Goal: Task Accomplishment & Management: Manage account settings

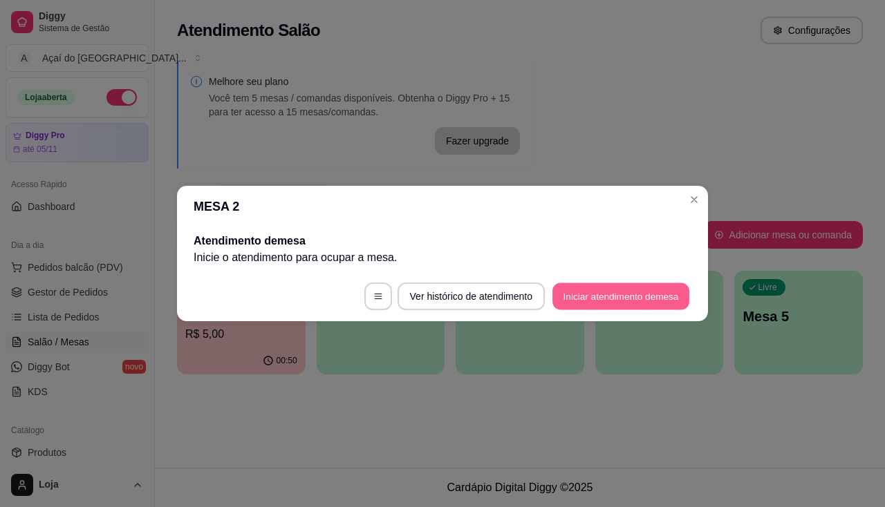
click at [639, 293] on button "Iniciar atendimento de mesa" at bounding box center [620, 296] width 137 height 27
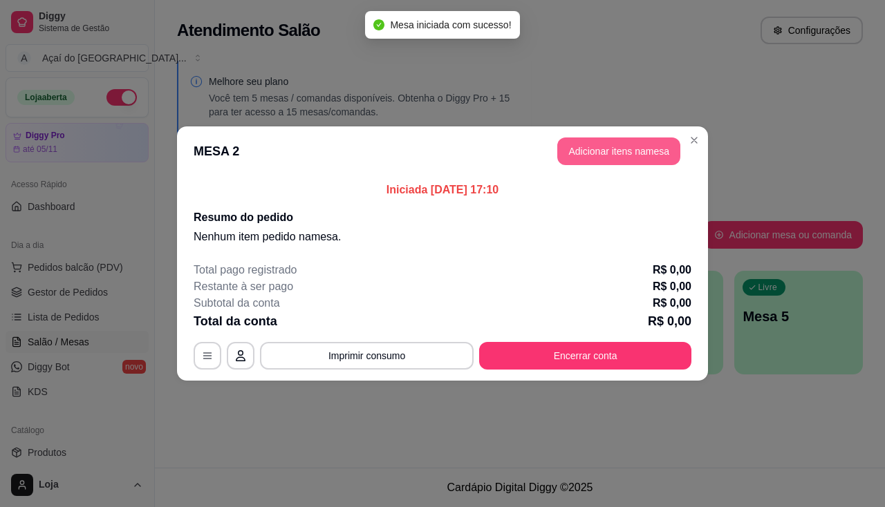
click at [612, 145] on button "Adicionar itens na mesa" at bounding box center [618, 152] width 123 height 28
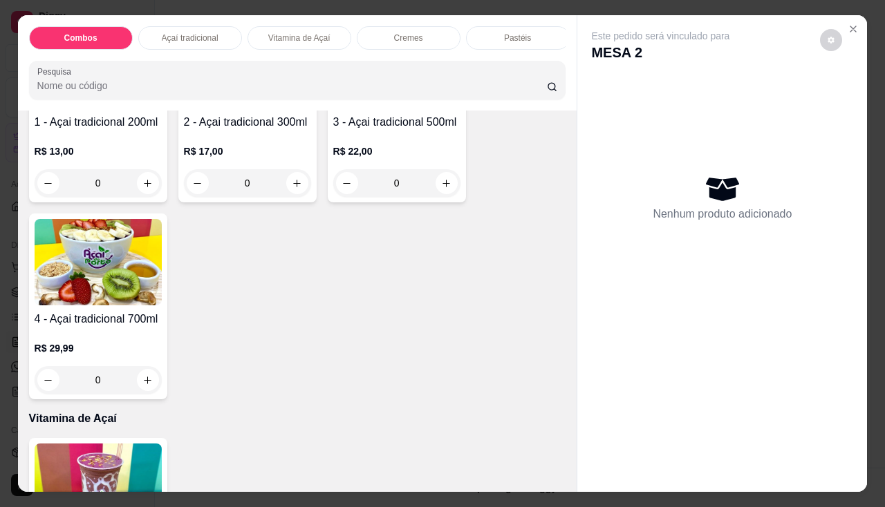
scroll to position [553, 0]
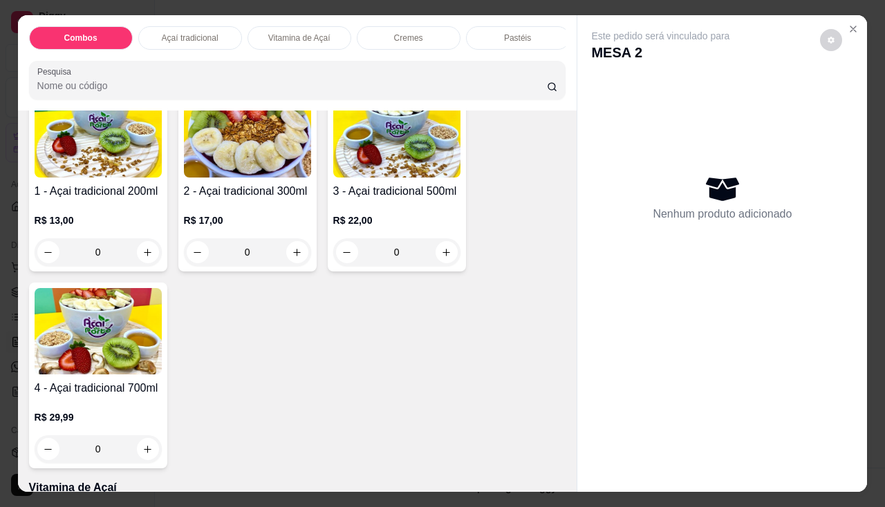
click at [290, 254] on div "0" at bounding box center [247, 252] width 127 height 28
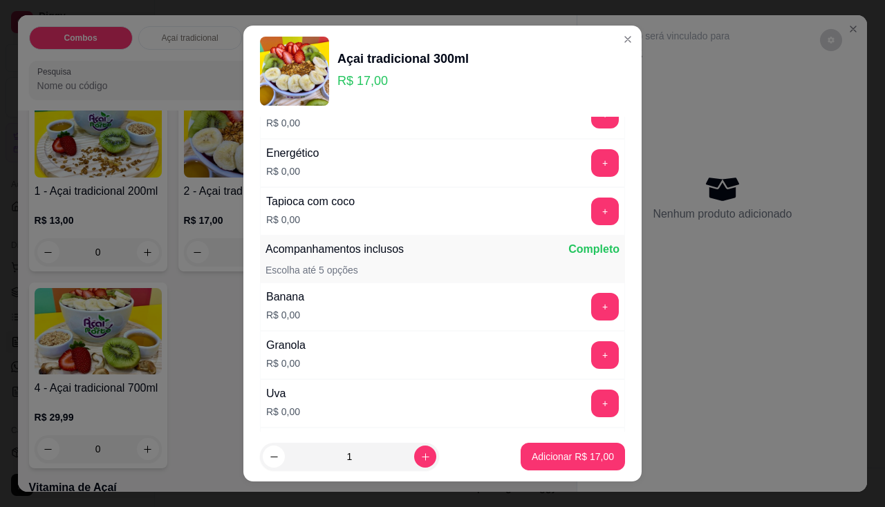
scroll to position [276, 0]
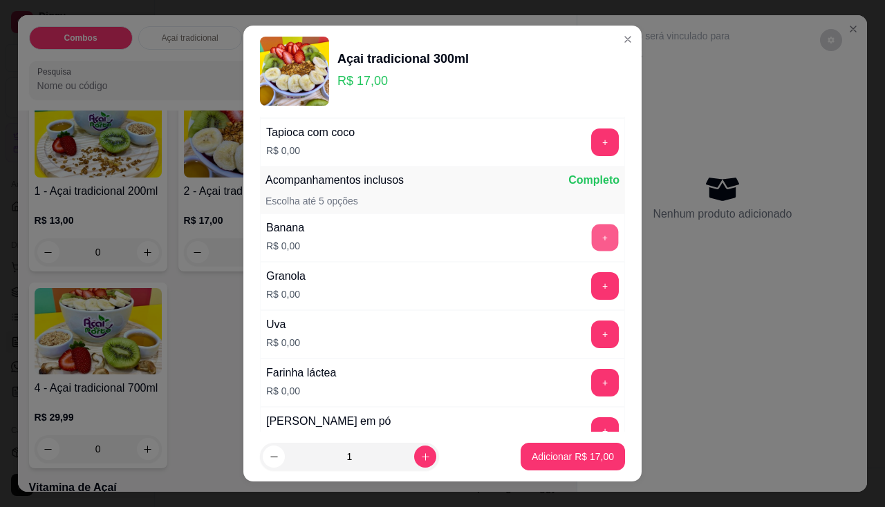
click at [592, 234] on button "+" at bounding box center [605, 237] width 27 height 27
click at [530, 241] on button "-" at bounding box center [543, 237] width 27 height 27
click at [591, 288] on button "+" at bounding box center [605, 286] width 28 height 28
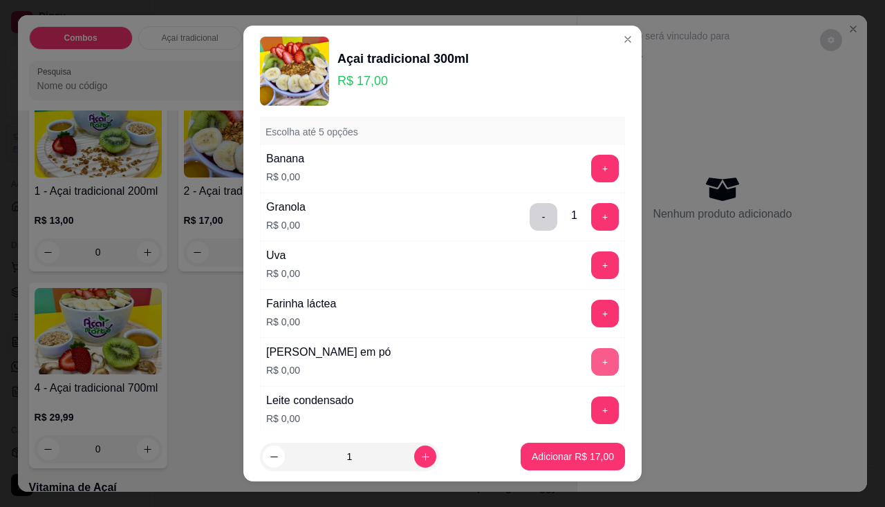
scroll to position [484, 0]
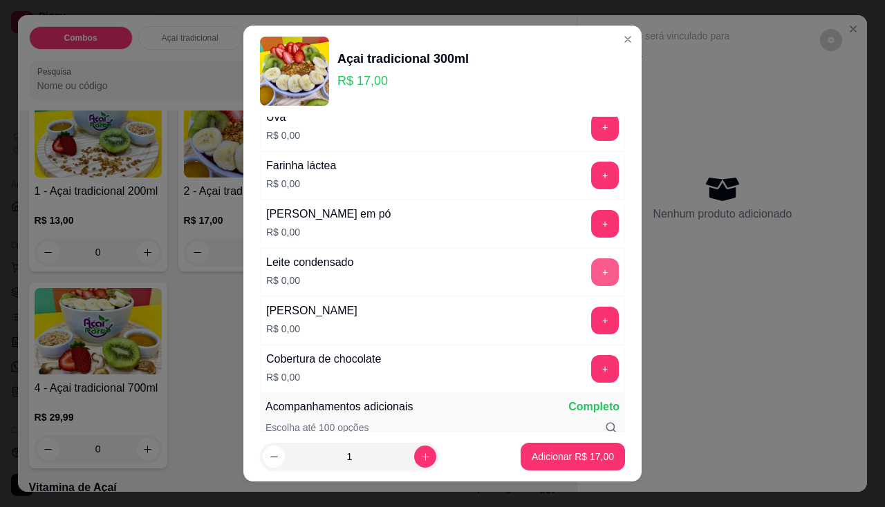
click at [591, 267] on button "+" at bounding box center [605, 273] width 28 height 28
click at [591, 319] on button "+" at bounding box center [605, 321] width 28 height 28
click at [592, 231] on button "+" at bounding box center [605, 223] width 27 height 27
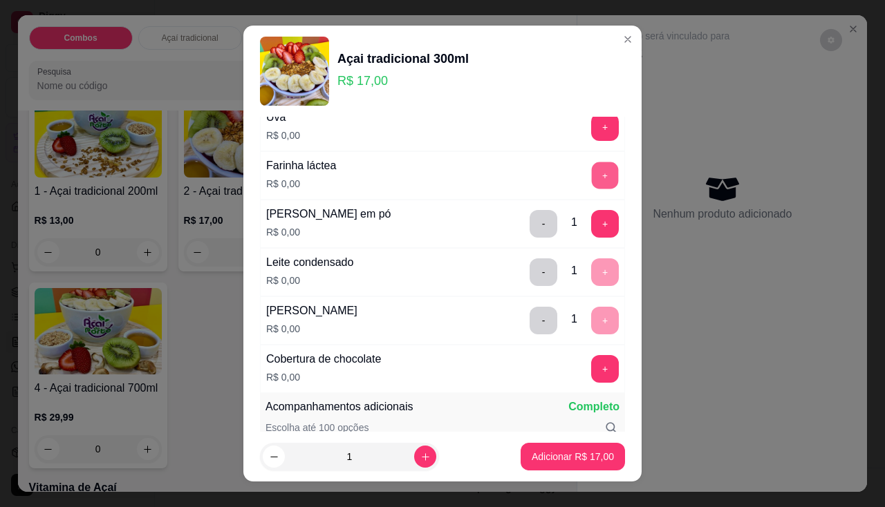
click at [592, 177] on button "+" at bounding box center [605, 175] width 27 height 27
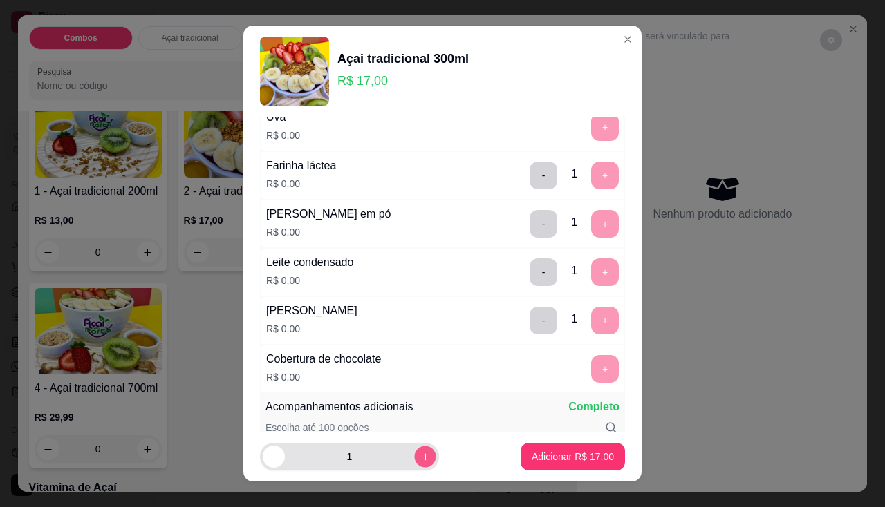
click at [414, 451] on button "increase-product-quantity" at bounding box center [424, 457] width 21 height 21
type input "2"
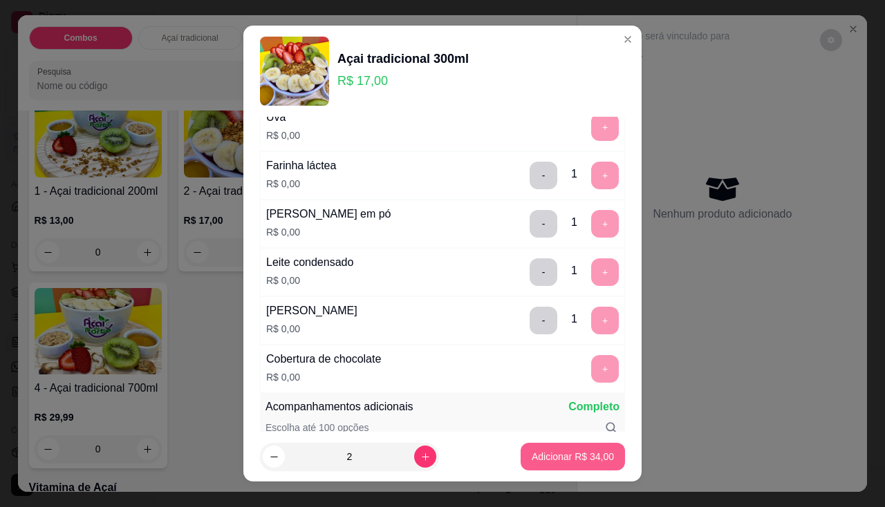
click at [593, 453] on p "Adicionar R$ 34,00" at bounding box center [573, 457] width 82 height 14
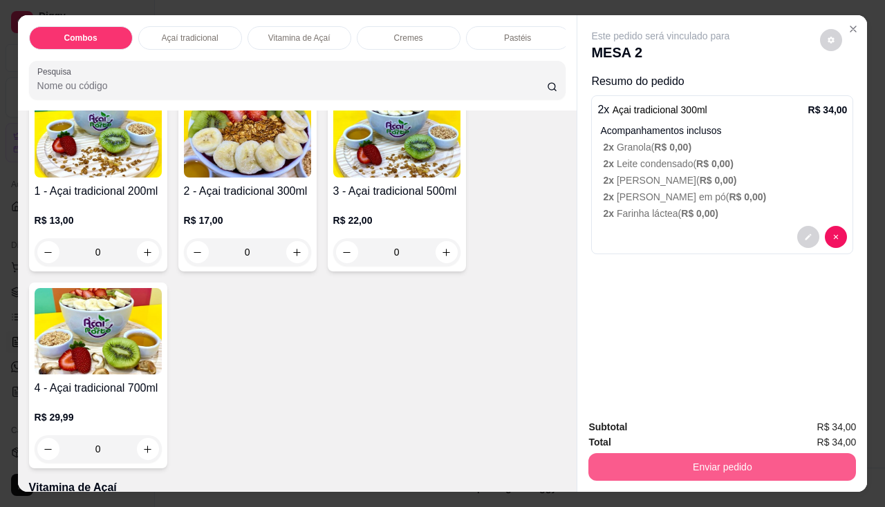
click at [675, 462] on button "Enviar pedido" at bounding box center [721, 467] width 267 height 28
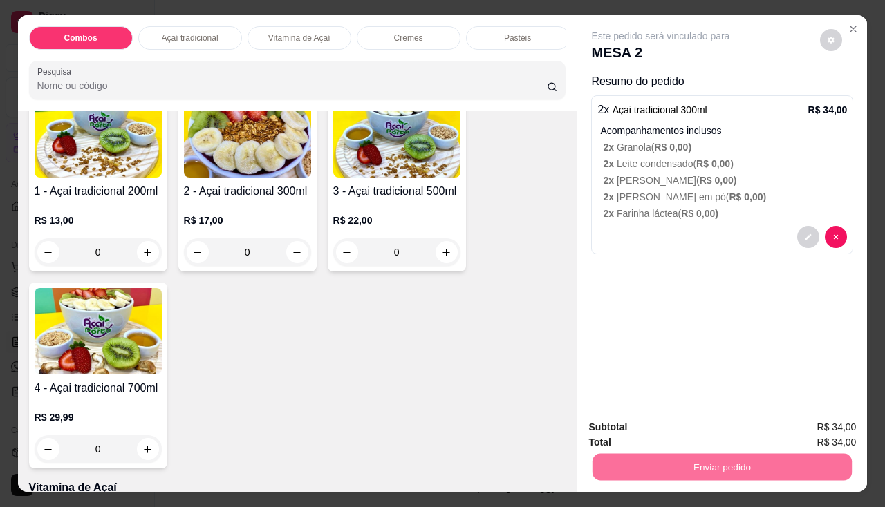
click at [811, 429] on button "Enviar pedido" at bounding box center [820, 428] width 78 height 26
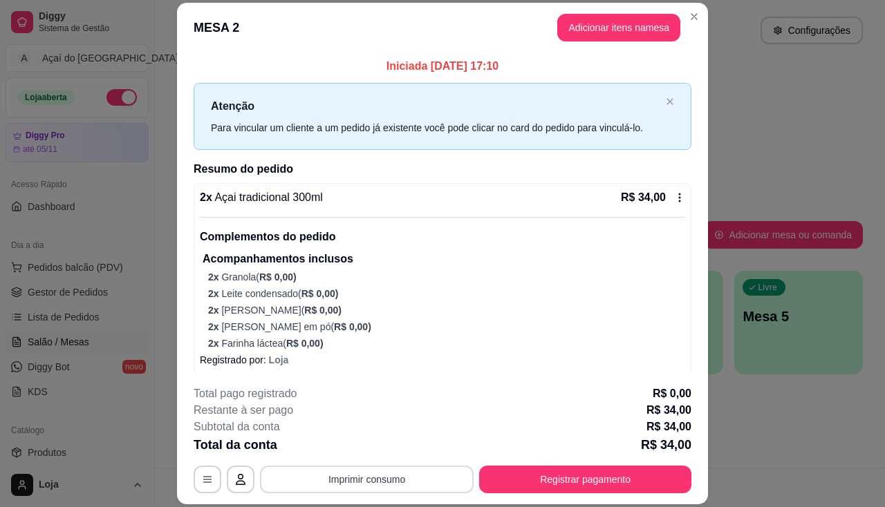
click at [394, 478] on button "Imprimir consumo" at bounding box center [367, 480] width 214 height 28
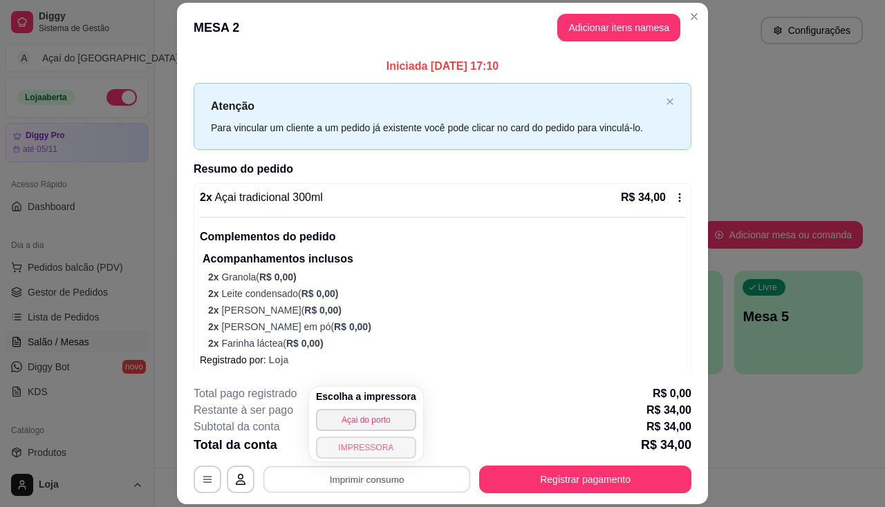
click at [387, 449] on button "IMPRESSORA" at bounding box center [366, 448] width 100 height 22
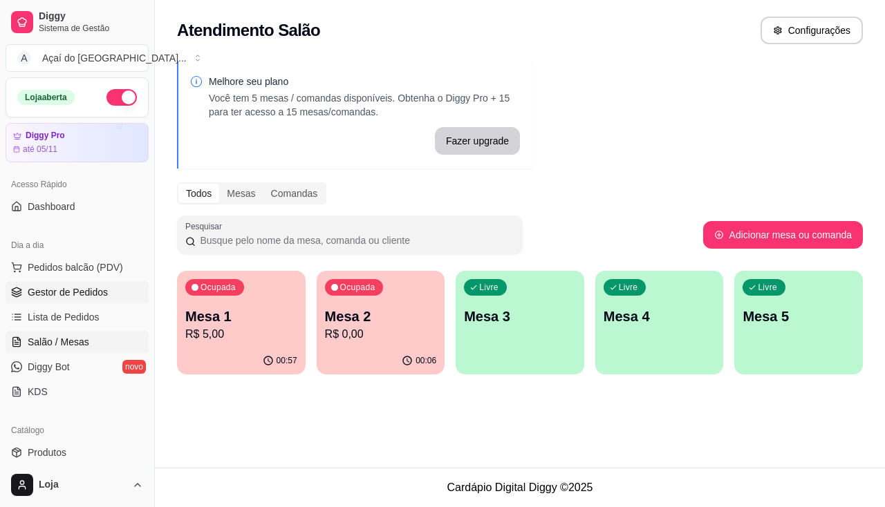
click at [91, 292] on span "Gestor de Pedidos" at bounding box center [68, 292] width 80 height 14
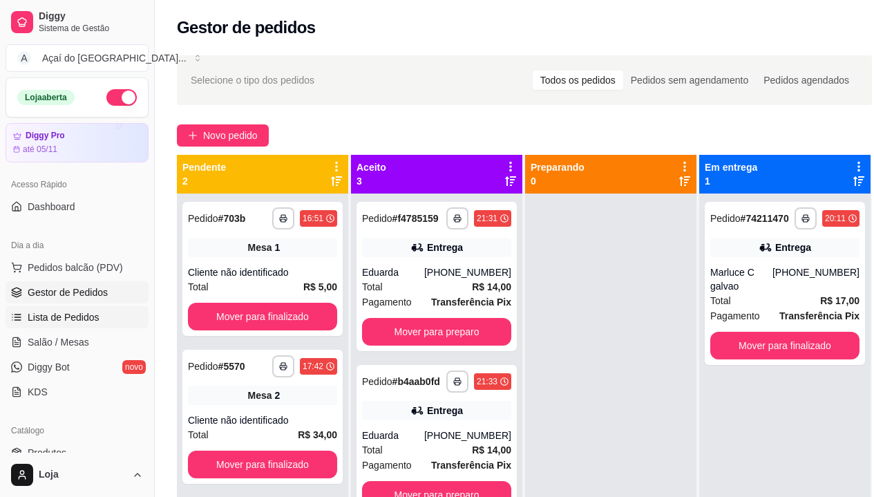
click at [57, 320] on span "Lista de Pedidos" at bounding box center [64, 317] width 72 height 14
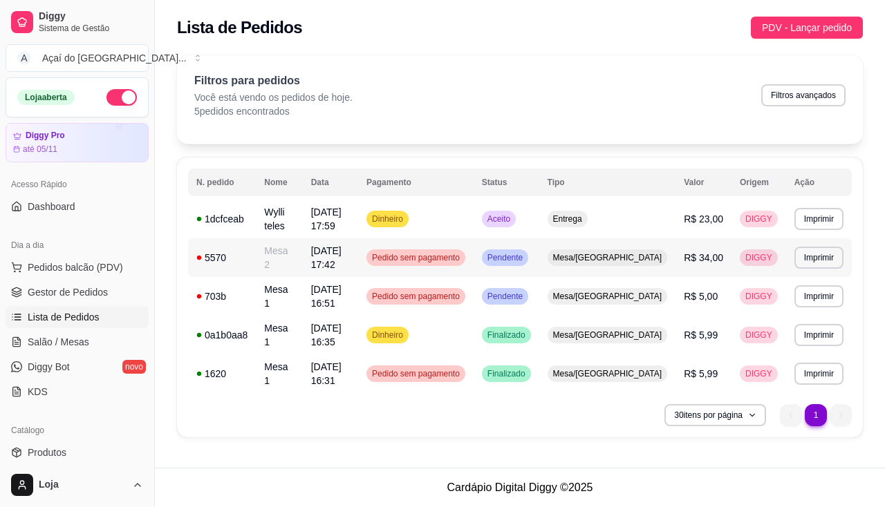
click at [288, 238] on td "Mesa 2" at bounding box center [279, 257] width 46 height 39
click at [299, 212] on td "Wylli teles" at bounding box center [279, 219] width 46 height 39
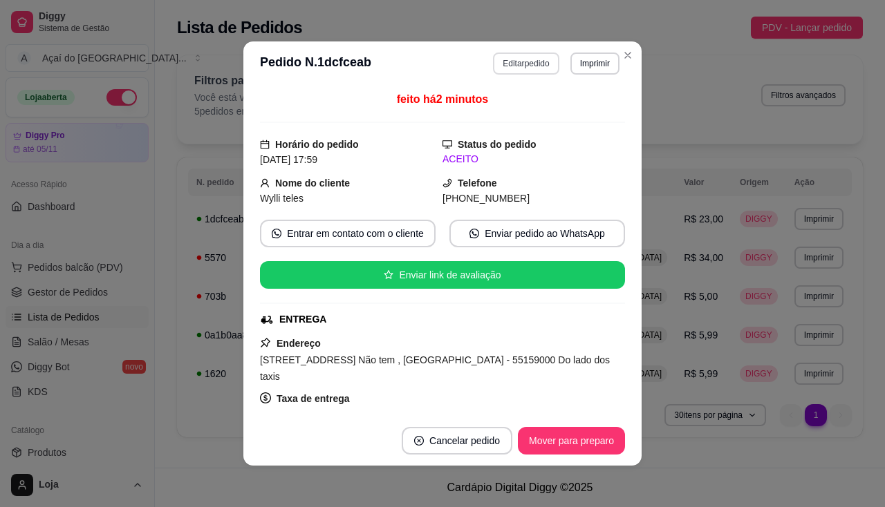
click at [543, 68] on button "Editar pedido" at bounding box center [526, 64] width 66 height 22
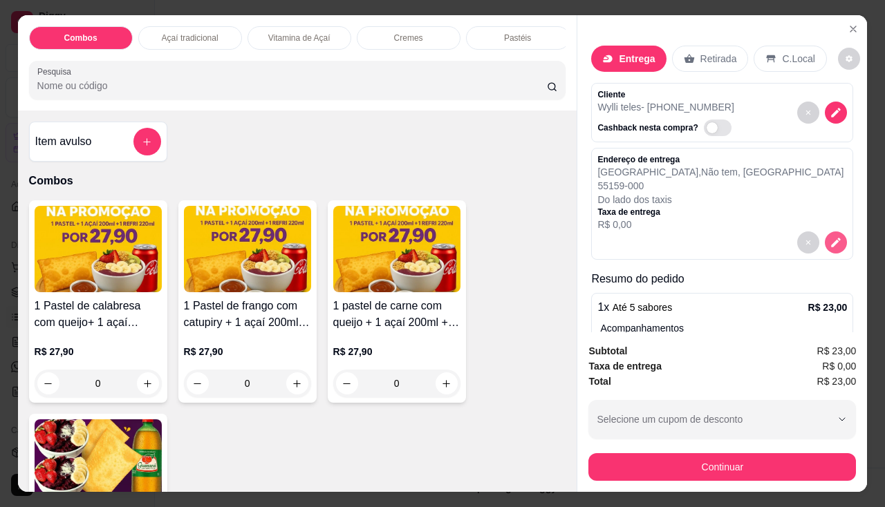
click at [831, 238] on icon "decrease-product-quantity" at bounding box center [836, 243] width 10 height 10
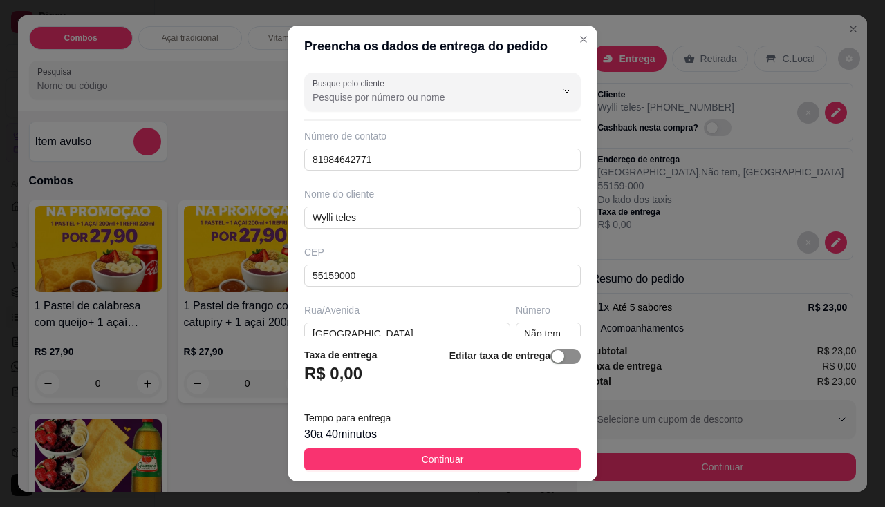
click at [552, 356] on span "button" at bounding box center [565, 356] width 30 height 15
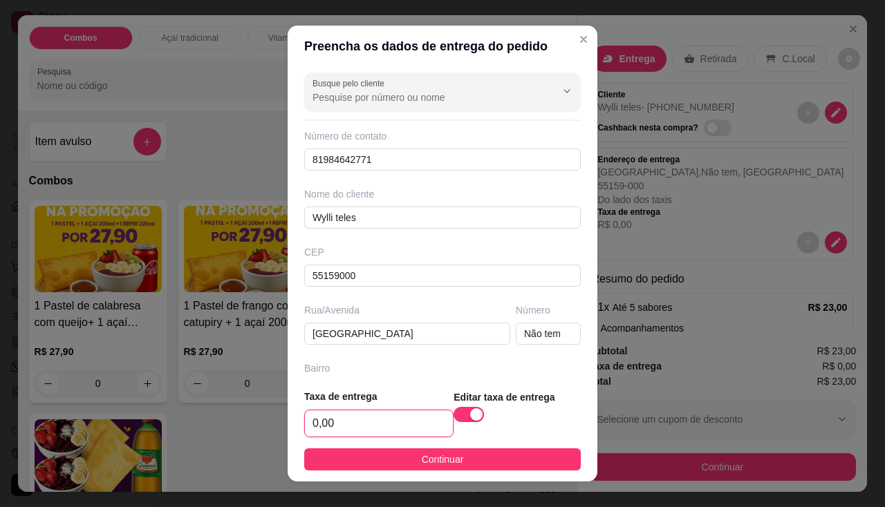
click at [401, 422] on input "0,00" at bounding box center [379, 424] width 148 height 26
type input "2,00"
click at [446, 444] on footer "Taxa de entrega 2,00 Editar taxa de entrega Continuar" at bounding box center [443, 430] width 310 height 104
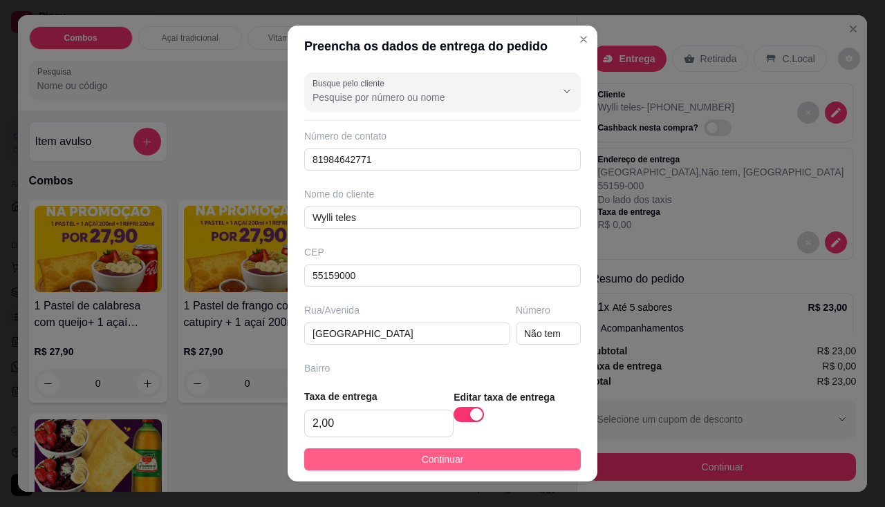
click at [449, 456] on span "Continuar" at bounding box center [443, 459] width 42 height 15
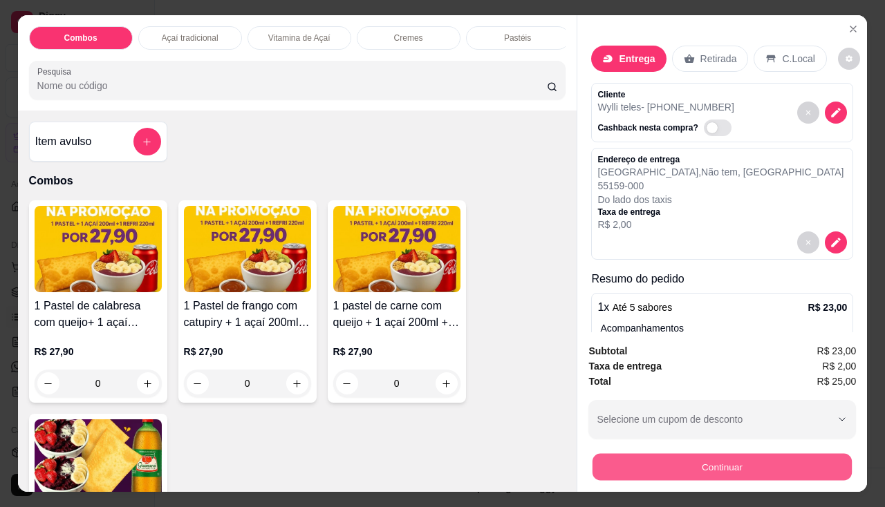
click at [622, 459] on button "Continuar" at bounding box center [721, 467] width 259 height 27
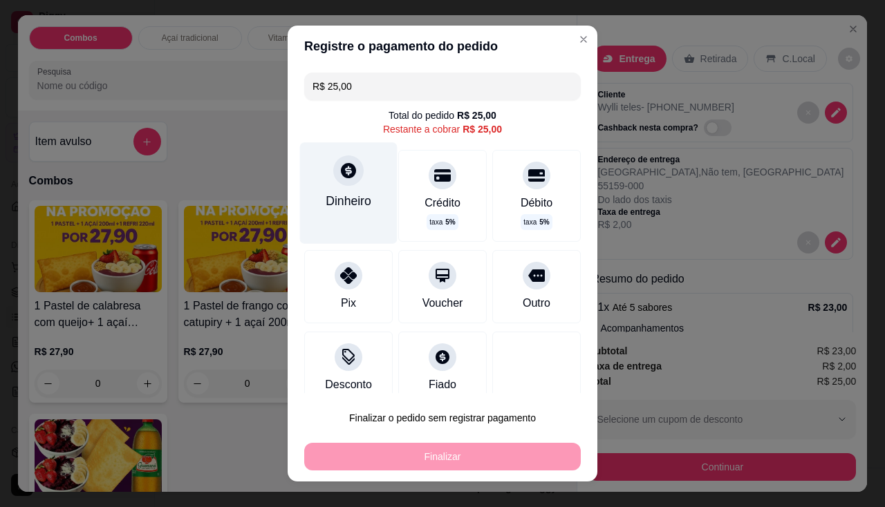
click at [348, 197] on div "Dinheiro" at bounding box center [349, 201] width 46 height 18
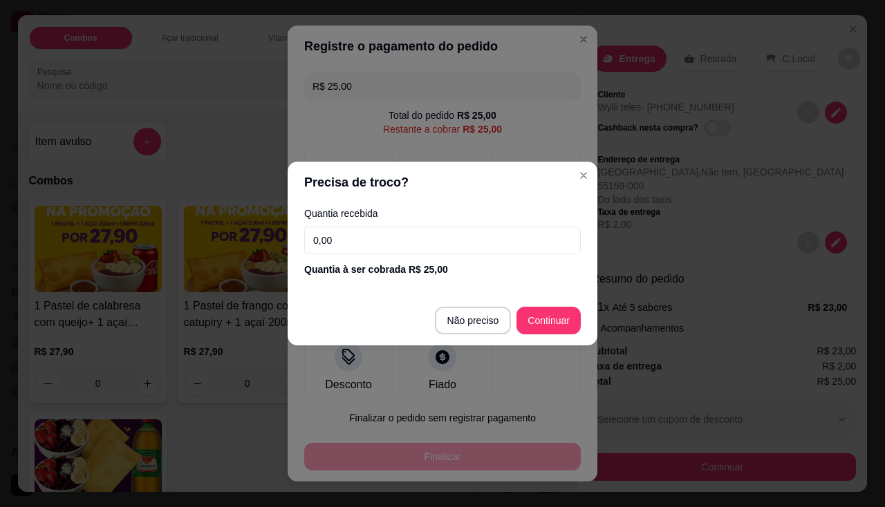
click at [353, 227] on input "0,00" at bounding box center [442, 241] width 276 height 28
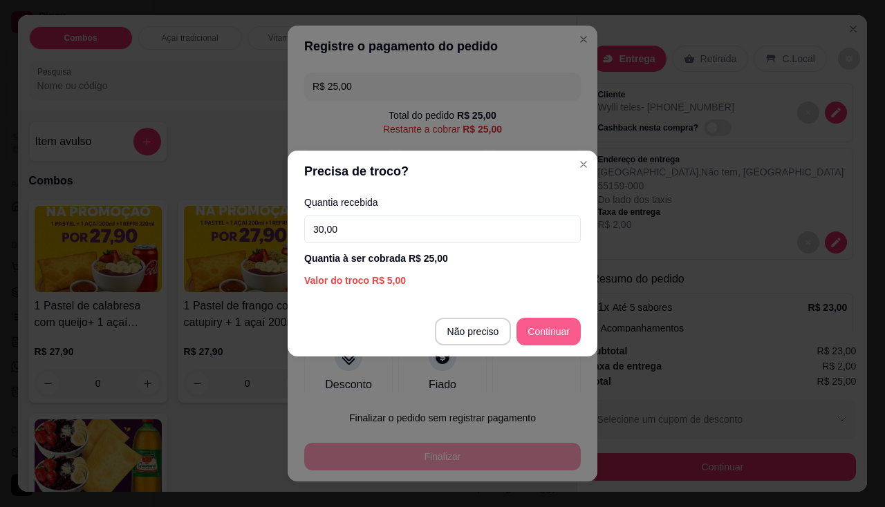
type input "30,00"
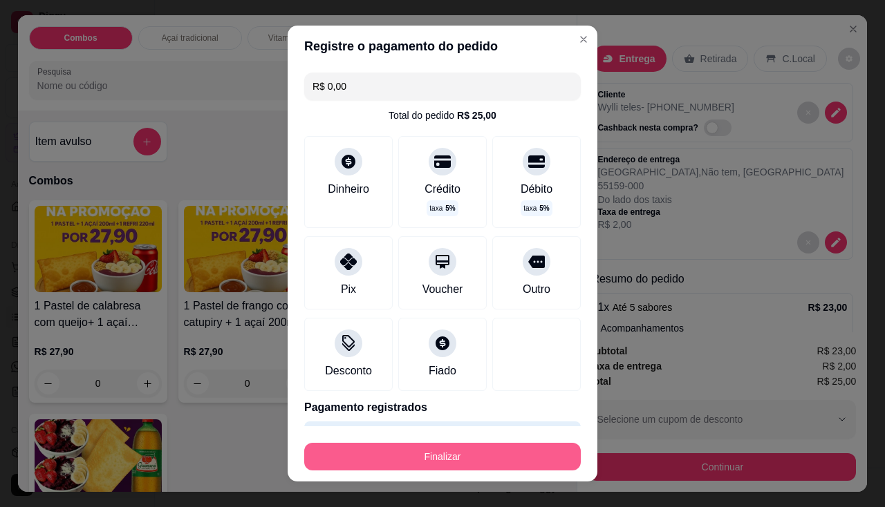
click at [545, 451] on button "Finalizar" at bounding box center [442, 457] width 276 height 28
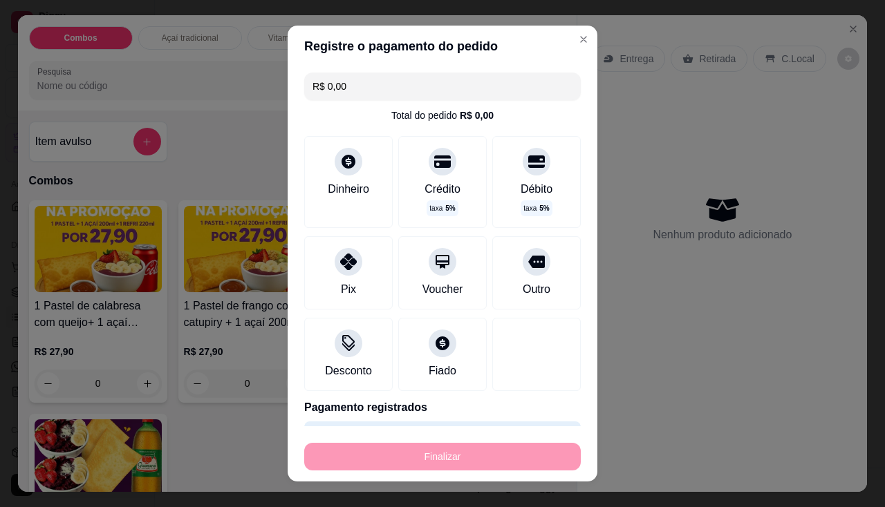
type input "-R$ 25,00"
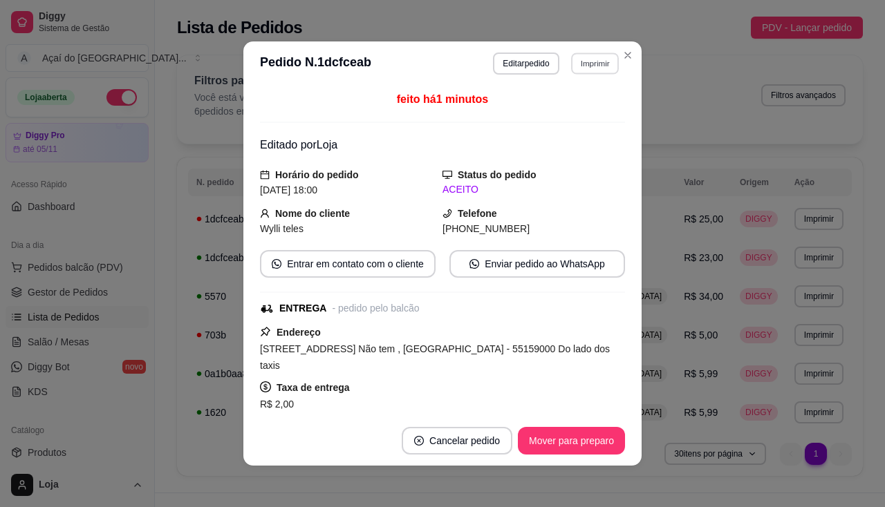
click at [571, 66] on button "Imprimir" at bounding box center [595, 63] width 48 height 21
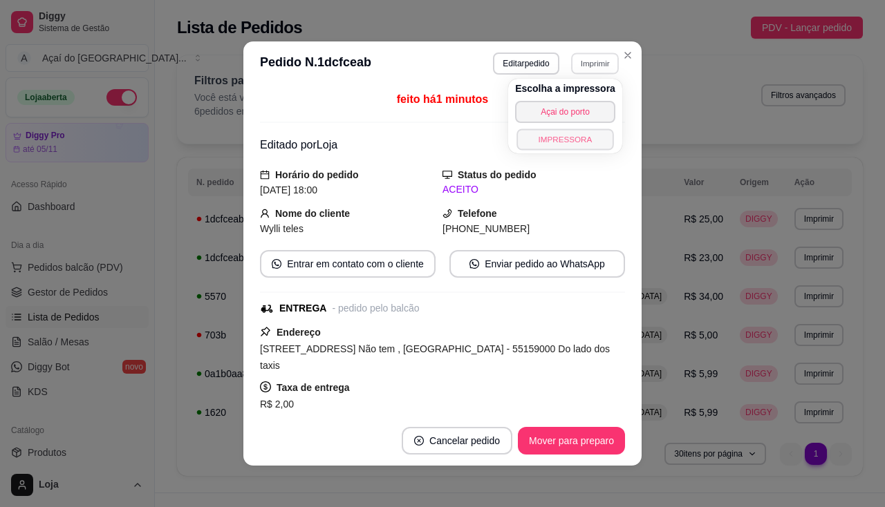
click at [538, 132] on button "IMPRESSORA" at bounding box center [564, 139] width 97 height 21
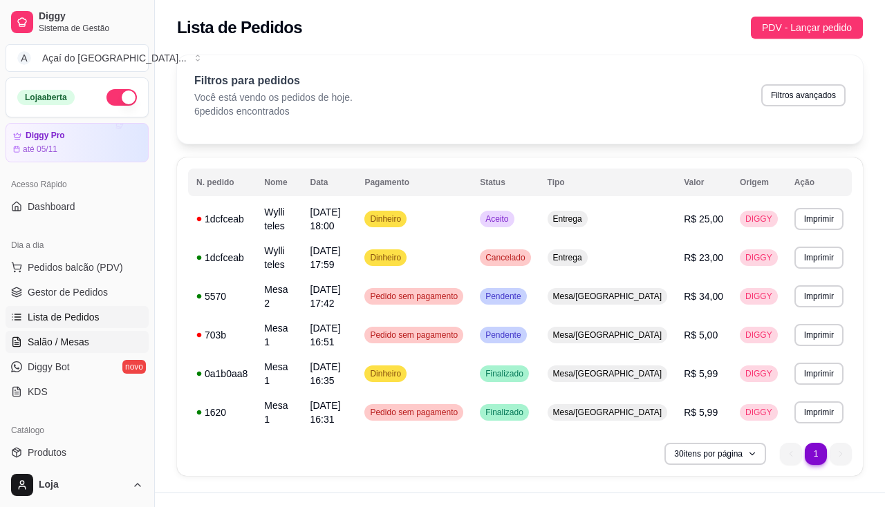
click at [88, 346] on link "Salão / Mesas" at bounding box center [77, 342] width 143 height 22
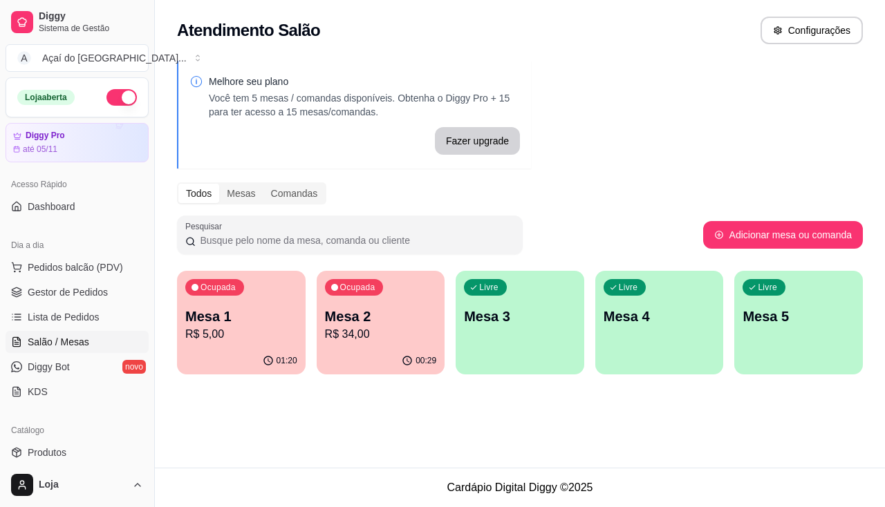
click at [337, 344] on div "Ocupada Mesa 2 R$ 34,00" at bounding box center [381, 309] width 129 height 77
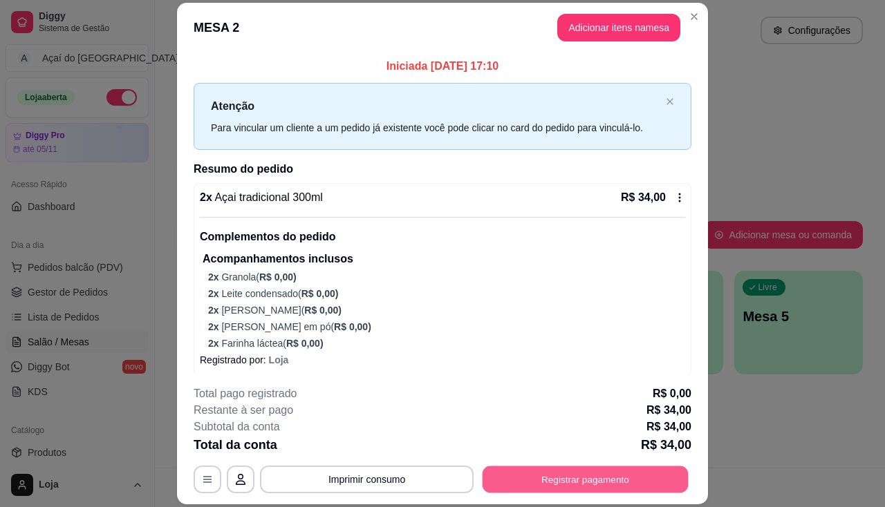
click at [586, 489] on button "Registrar pagamento" at bounding box center [585, 480] width 206 height 27
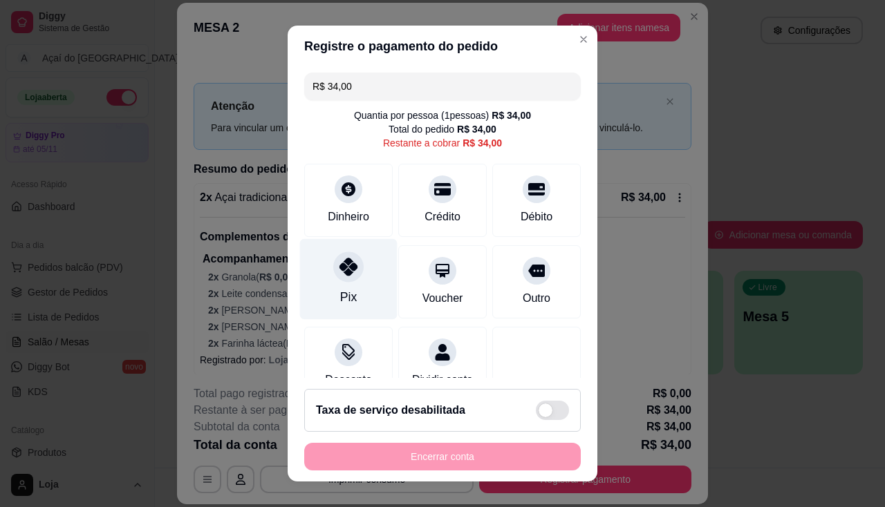
click at [341, 266] on icon at bounding box center [348, 267] width 18 height 18
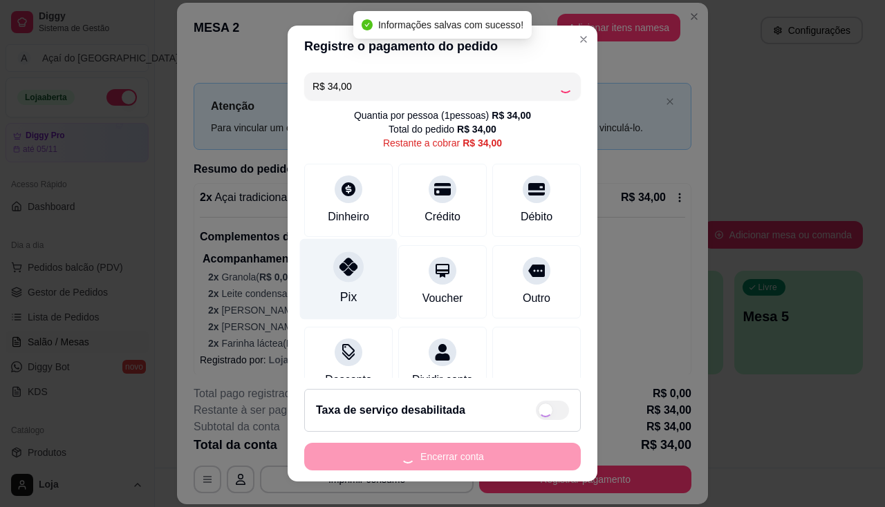
type input "R$ 0,00"
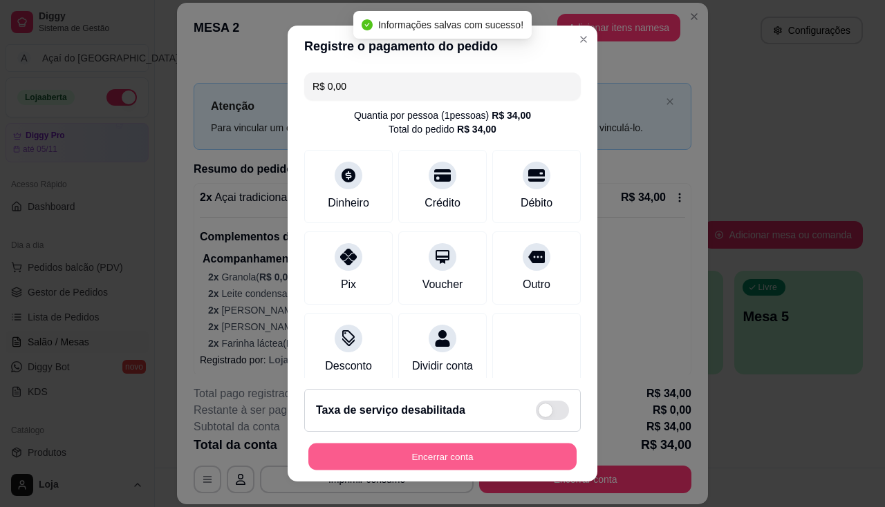
click at [537, 462] on button "Encerrar conta" at bounding box center [442, 457] width 268 height 27
